Goal: Information Seeking & Learning: Learn about a topic

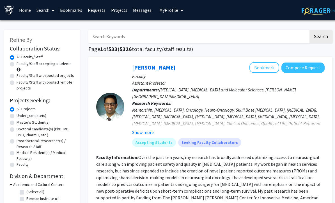
click at [30, 11] on link "Home" at bounding box center [24, 10] width 17 height 20
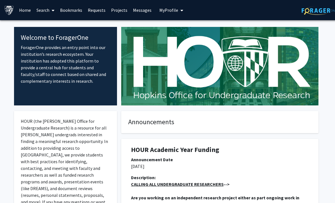
click at [71, 10] on link "Bookmarks" at bounding box center [71, 10] width 28 height 20
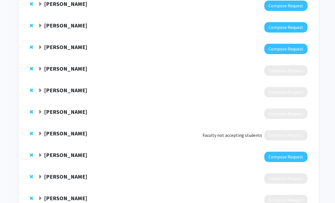
scroll to position [159, 0]
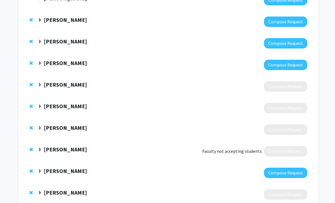
click at [43, 105] on div "[PERSON_NAME]" at bounding box center [98, 106] width 121 height 7
click at [40, 105] on span "Expand Hui Zhang Bookmark" at bounding box center [40, 106] width 4 height 4
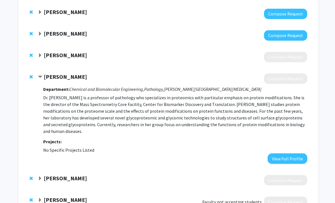
scroll to position [189, 0]
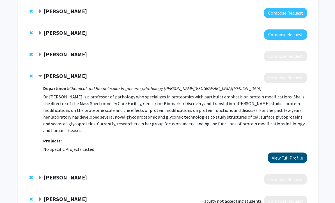
click at [278, 156] on button "View Full Profile" at bounding box center [288, 158] width 40 height 10
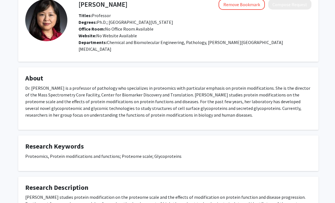
scroll to position [40, 0]
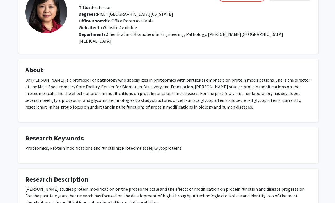
click at [87, 77] on p "Dr. [PERSON_NAME] is a professor of pathology who specializes in proteomics wit…" at bounding box center [168, 94] width 286 height 34
click at [0, 0] on html "Skip navigation Home Search Bookmarks Requests Projects Messages My Profile [PE…" at bounding box center [167, 61] width 335 height 203
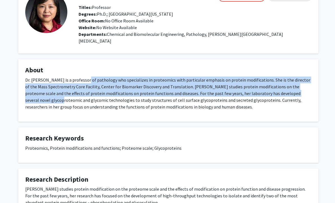
drag, startPoint x: 272, startPoint y: 85, endPoint x: 283, endPoint y: 86, distance: 10.4
click at [283, 86] on p "Dr. [PERSON_NAME] is a professor of pathology who specializes in proteomics wit…" at bounding box center [168, 94] width 286 height 34
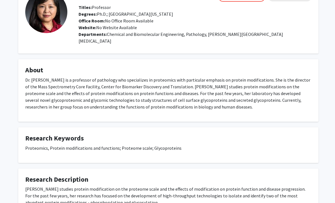
drag, startPoint x: 271, startPoint y: 86, endPoint x: 273, endPoint y: 85, distance: 2.9
click at [271, 85] on p "Dr. [PERSON_NAME] is a professor of pathology who specializes in proteomics wit…" at bounding box center [168, 94] width 286 height 34
click at [281, 85] on p "Dr. [PERSON_NAME] is a professor of pathology who specializes in proteomics wit…" at bounding box center [168, 94] width 286 height 34
click at [0, 0] on html "Skip navigation Home Search Bookmarks Requests Projects Messages My Profile [PE…" at bounding box center [167, 61] width 335 height 203
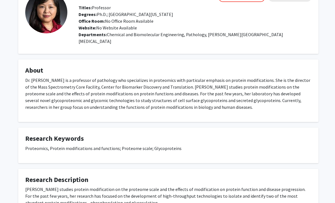
click at [281, 89] on p "Dr. [PERSON_NAME] is a professor of pathology who specializes in proteomics wit…" at bounding box center [168, 94] width 286 height 34
click at [281, 83] on p "Dr. [PERSON_NAME] is a professor of pathology who specializes in proteomics wit…" at bounding box center [168, 94] width 286 height 34
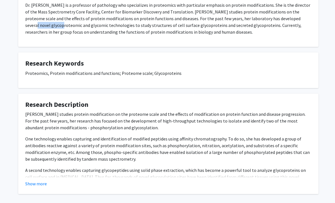
scroll to position [115, 0]
click at [53, 181] on div "Show more" at bounding box center [168, 184] width 286 height 7
click at [48, 181] on div "Show more" at bounding box center [168, 184] width 286 height 7
click at [45, 181] on button "Show more" at bounding box center [36, 184] width 22 height 7
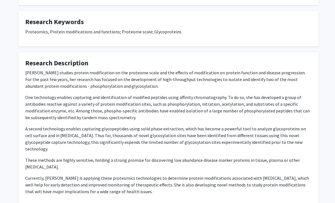
scroll to position [171, 0]
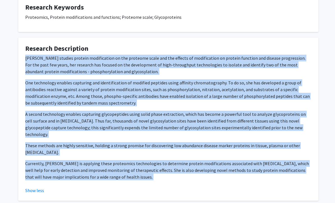
drag, startPoint x: 28, startPoint y: 52, endPoint x: 148, endPoint y: 171, distance: 169.2
click at [148, 171] on fg-card "Research Description [PERSON_NAME] studies protein modification on the proteome…" at bounding box center [168, 120] width 300 height 164
copy div "[PERSON_NAME] studies protein modification on the proteome scale and the effect…"
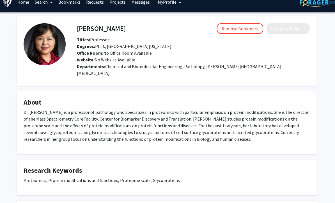
scroll to position [3, 2]
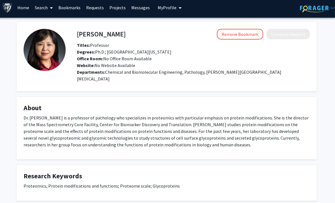
drag, startPoint x: 78, startPoint y: 34, endPoint x: 115, endPoint y: 44, distance: 38.2
click at [115, 44] on div "[PERSON_NAME] Remove Bookmark Compose Request Titles: Professor Degrees: Ph.D.;…" at bounding box center [193, 49] width 241 height 40
click at [126, 35] on div "Remove Bookmark Compose Request" at bounding box center [218, 34] width 184 height 11
drag, startPoint x: 109, startPoint y: 35, endPoint x: 70, endPoint y: 29, distance: 38.9
click at [70, 29] on div "[PERSON_NAME] Remove Bookmark Compose Request Titles: Professor Degrees: Ph.D.;…" at bounding box center [188, 57] width 244 height 56
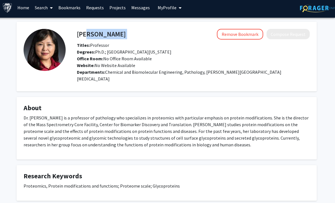
drag, startPoint x: 74, startPoint y: 31, endPoint x: 80, endPoint y: 35, distance: 6.5
click at [80, 35] on div "[PERSON_NAME] Remove Bookmark Compose Request" at bounding box center [193, 34] width 241 height 11
click at [105, 34] on h4 "[PERSON_NAME]" at bounding box center [101, 34] width 49 height 10
click at [126, 37] on div "Remove Bookmark Compose Request" at bounding box center [218, 34] width 184 height 11
drag, startPoint x: 106, startPoint y: 36, endPoint x: 85, endPoint y: 37, distance: 21.9
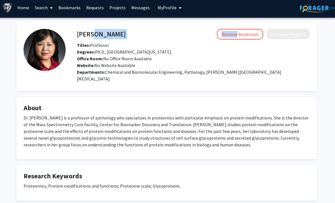
click at [85, 37] on div "[PERSON_NAME] Remove Bookmark Compose Request" at bounding box center [193, 34] width 241 height 11
click at [82, 36] on h4 "[PERSON_NAME]" at bounding box center [101, 34] width 49 height 10
click at [76, 33] on div "[PERSON_NAME] Remove Bookmark Compose Request" at bounding box center [193, 34] width 241 height 11
click at [81, 33] on h4 "[PERSON_NAME]" at bounding box center [101, 34] width 49 height 10
drag, startPoint x: 77, startPoint y: 33, endPoint x: 106, endPoint y: 34, distance: 29.5
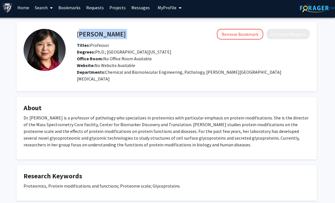
click at [106, 34] on div "[PERSON_NAME] Remove Bookmark Compose Request" at bounding box center [193, 34] width 241 height 11
copy h4 "[PERSON_NAME]"
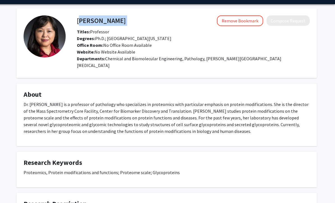
scroll to position [0, 2]
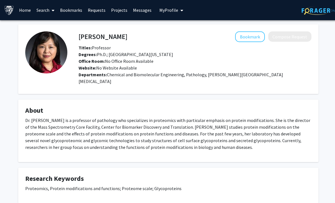
scroll to position [0, 1]
